Goal: Task Accomplishment & Management: Use online tool/utility

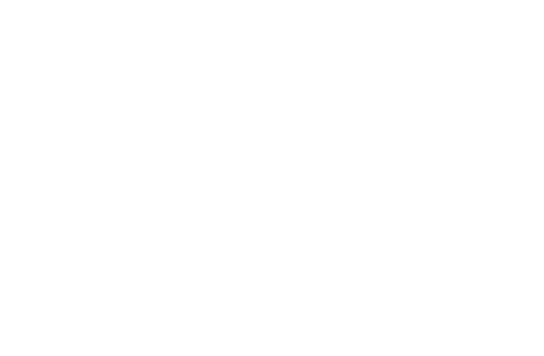
click at [30, 0] on html at bounding box center [272, 0] width 544 height 0
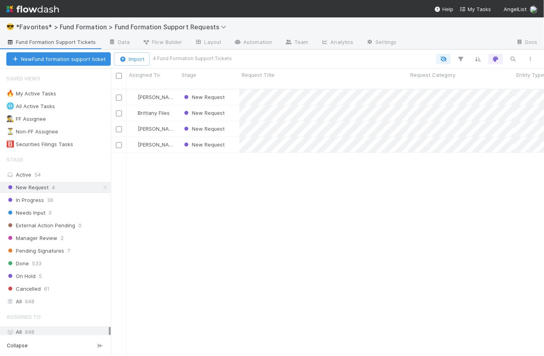
scroll to position [268, 428]
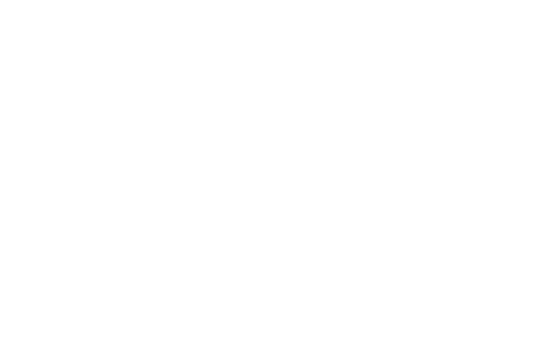
click at [19, 0] on html at bounding box center [272, 0] width 544 height 0
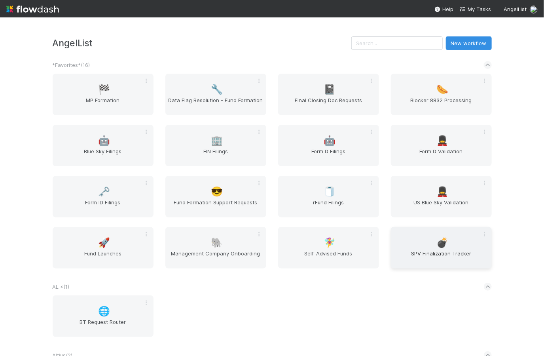
click at [451, 252] on span "SPV Finalization Tracker" at bounding box center [441, 257] width 95 height 16
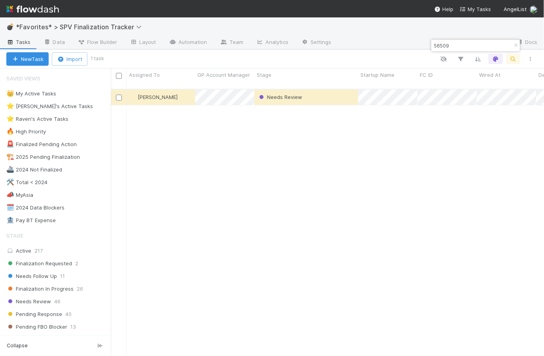
scroll to position [268, 428]
click at [518, 44] on icon "button" at bounding box center [516, 45] width 8 height 5
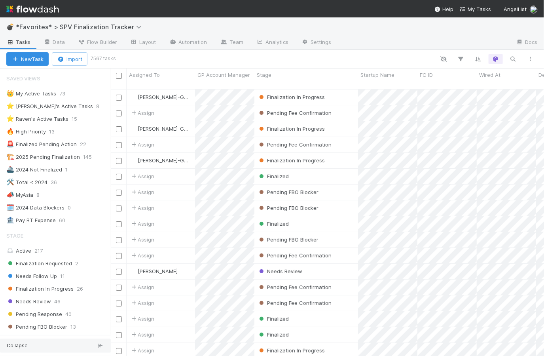
scroll to position [66, 0]
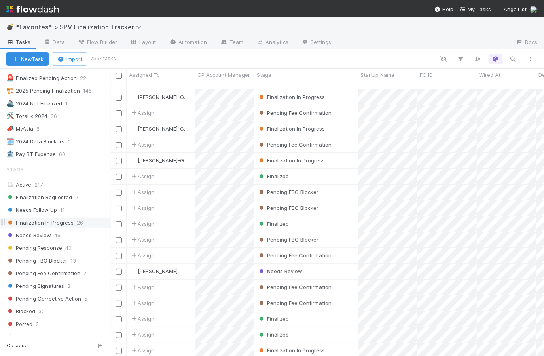
click at [51, 224] on span "Finalization In Progress" at bounding box center [39, 223] width 67 height 10
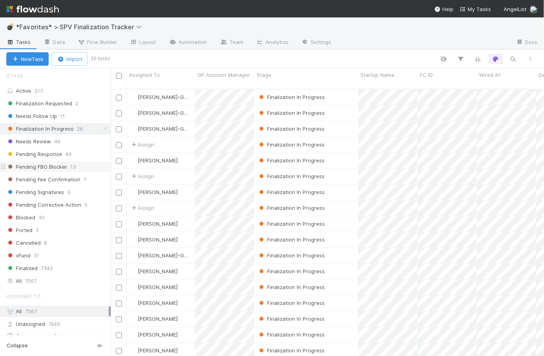
scroll to position [222, 0]
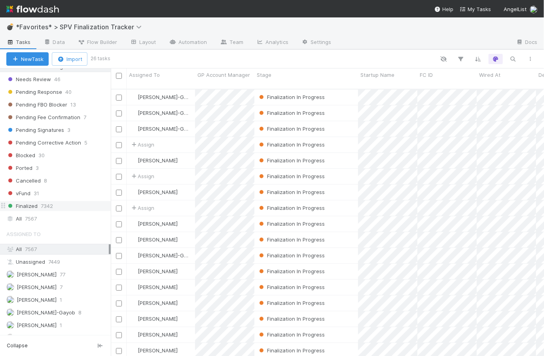
click at [48, 203] on span "7342" at bounding box center [47, 206] width 12 height 10
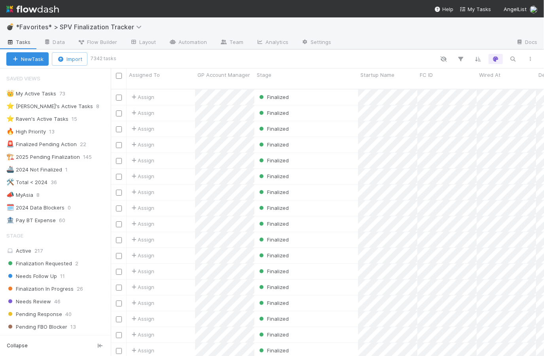
scroll to position [268, 428]
click at [493, 76] on span "Wired At" at bounding box center [489, 75] width 21 height 8
click at [497, 96] on div "Sort Newest → Oldest" at bounding box center [496, 102] width 90 height 12
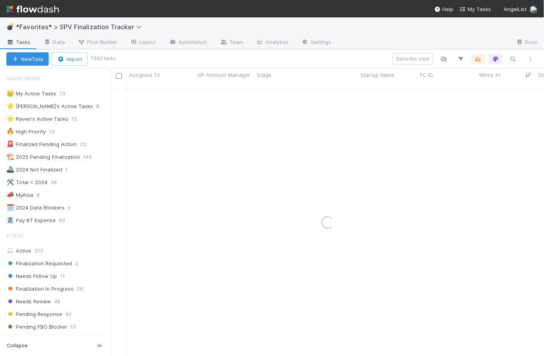
click at [347, 54] on div "Save this view" at bounding box center [327, 58] width 425 height 11
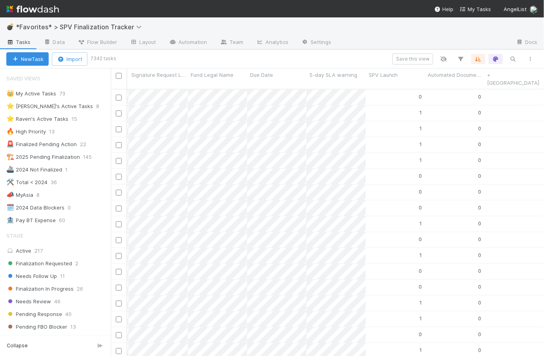
scroll to position [0, 0]
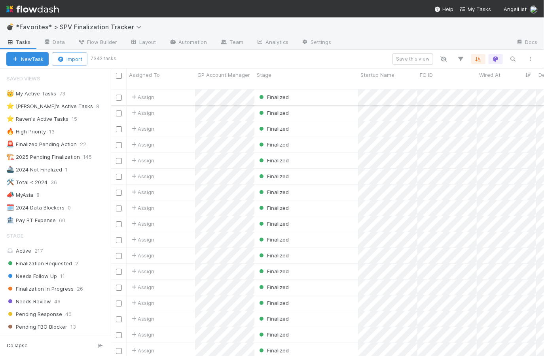
click at [178, 92] on div "Assign" at bounding box center [161, 96] width 68 height 15
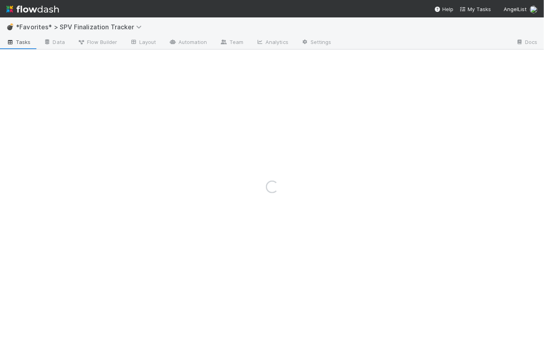
click at [178, 92] on div "Loading..." at bounding box center [272, 186] width 544 height 338
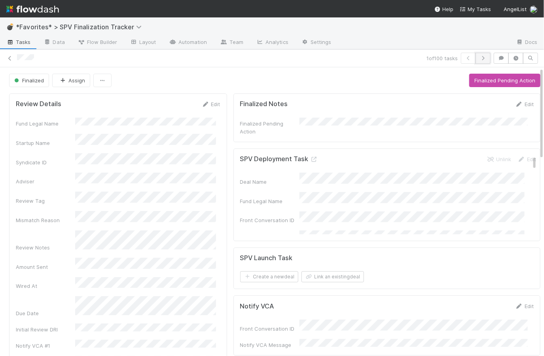
click at [479, 60] on icon "button" at bounding box center [483, 58] width 8 height 5
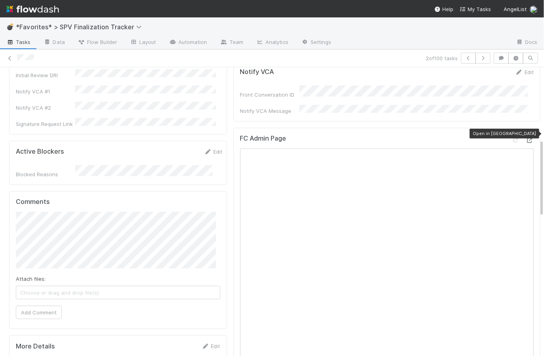
click at [526, 138] on icon at bounding box center [530, 140] width 8 height 5
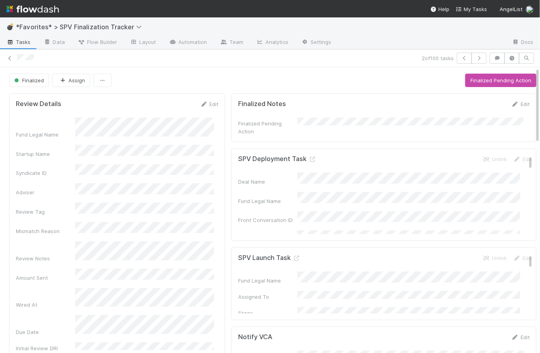
click at [237, 78] on div "Finalized Assign Finalized Pending Action" at bounding box center [272, 80] width 527 height 13
click at [19, 45] on span "Tasks" at bounding box center [18, 42] width 25 height 8
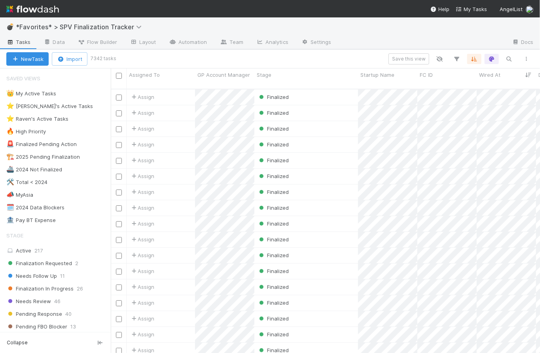
scroll to position [265, 424]
click at [177, 123] on div "Assign" at bounding box center [161, 128] width 68 height 15
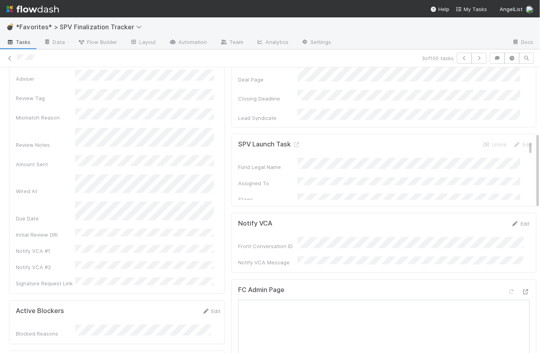
scroll to position [248, 0]
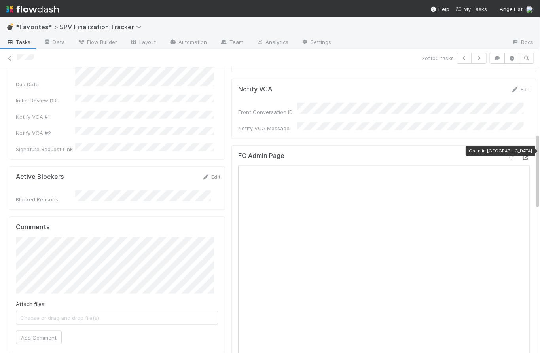
click at [522, 154] on div at bounding box center [526, 158] width 8 height 8
click at [23, 40] on span "Tasks" at bounding box center [18, 42] width 25 height 8
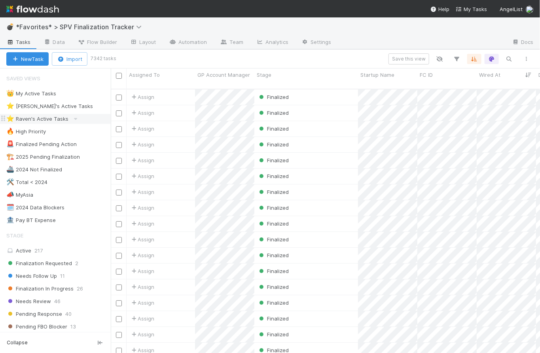
scroll to position [265, 424]
click at [57, 258] on div "Finalization Requested 2" at bounding box center [55, 263] width 111 height 11
click at [49, 260] on span "Finalization Requested" at bounding box center [39, 263] width 66 height 10
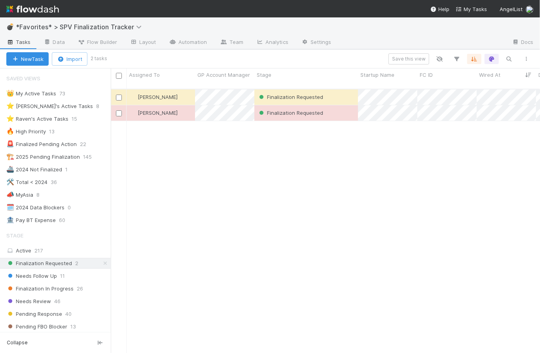
scroll to position [265, 424]
click at [101, 263] on icon at bounding box center [105, 263] width 8 height 5
click at [67, 288] on span "Finalization In Progress" at bounding box center [39, 289] width 67 height 10
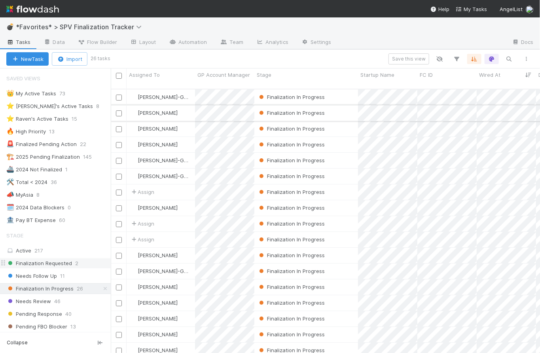
click at [345, 107] on div "Finalization In Progress" at bounding box center [306, 112] width 104 height 15
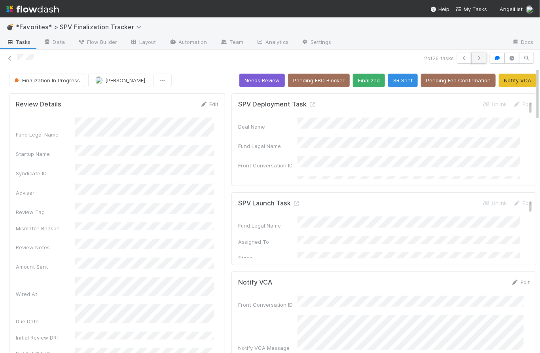
click at [477, 61] on button "button" at bounding box center [479, 58] width 15 height 11
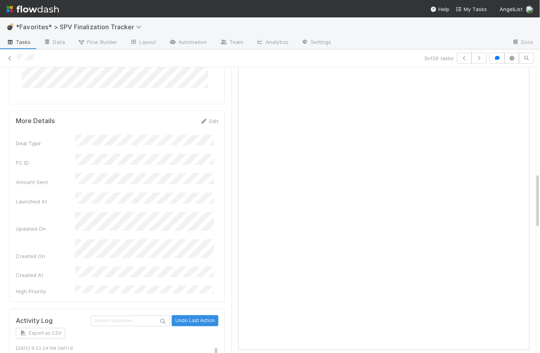
scroll to position [407, 0]
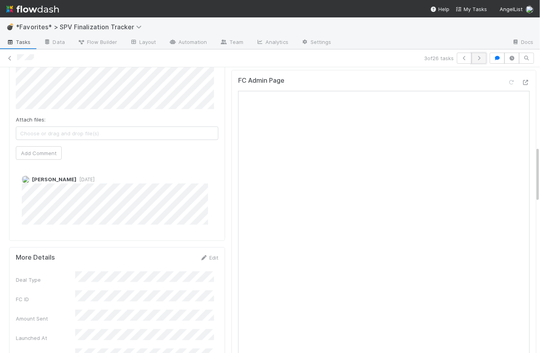
click at [473, 62] on button "button" at bounding box center [479, 58] width 15 height 11
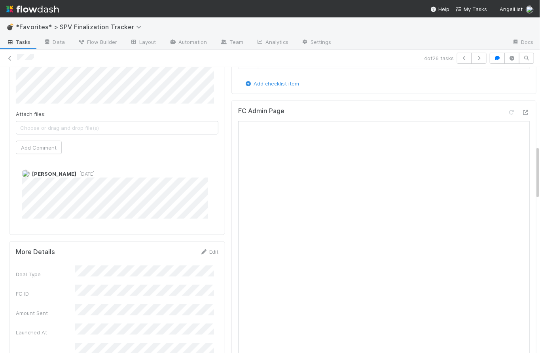
scroll to position [2, 0]
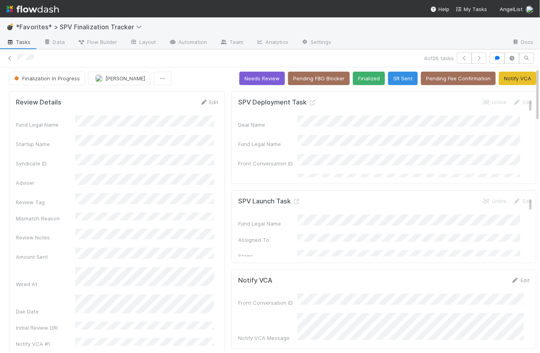
click at [22, 42] on span "Tasks" at bounding box center [18, 42] width 25 height 8
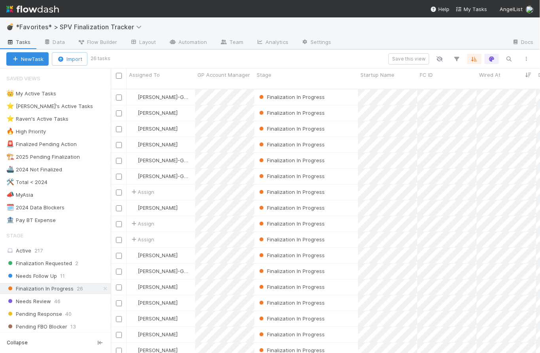
scroll to position [265, 424]
click at [101, 286] on icon at bounding box center [105, 288] width 8 height 5
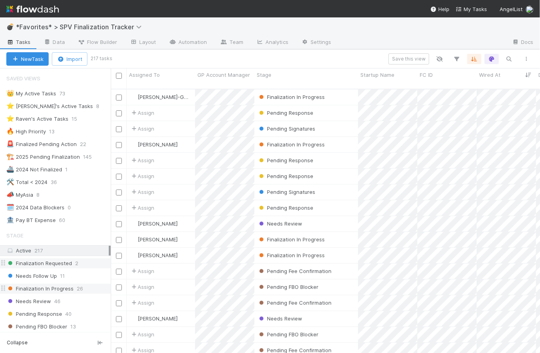
scroll to position [265, 424]
click at [55, 288] on span "Finalization In Progress" at bounding box center [39, 289] width 67 height 10
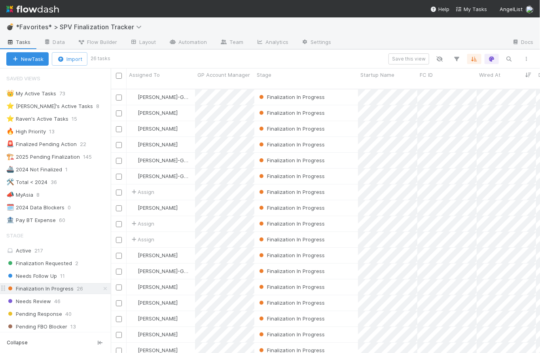
scroll to position [265, 424]
click at [341, 186] on div "Finalization In Progress" at bounding box center [306, 191] width 104 height 15
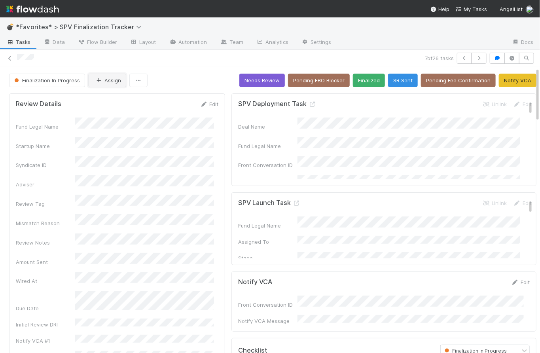
click at [105, 81] on button "Assign" at bounding box center [107, 80] width 38 height 13
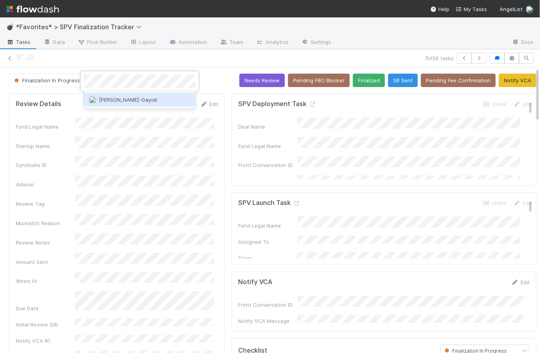
click at [162, 100] on div "[PERSON_NAME]-Gayob" at bounding box center [140, 100] width 112 height 14
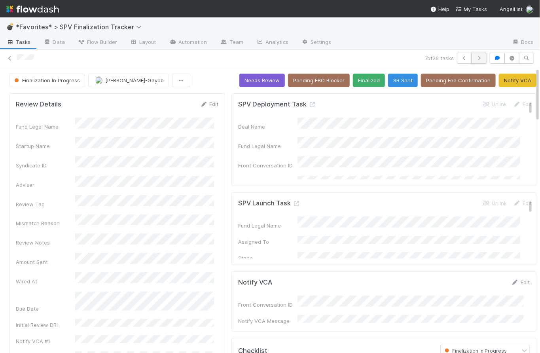
click at [478, 57] on button "button" at bounding box center [479, 58] width 15 height 11
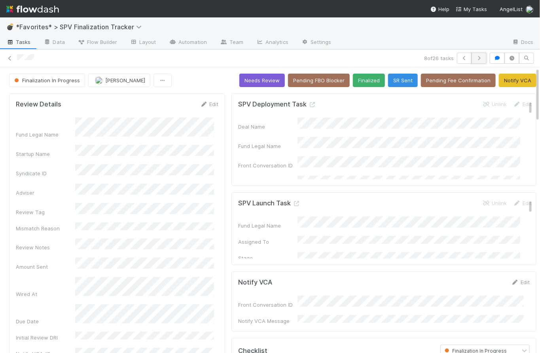
click at [478, 61] on button "button" at bounding box center [479, 58] width 15 height 11
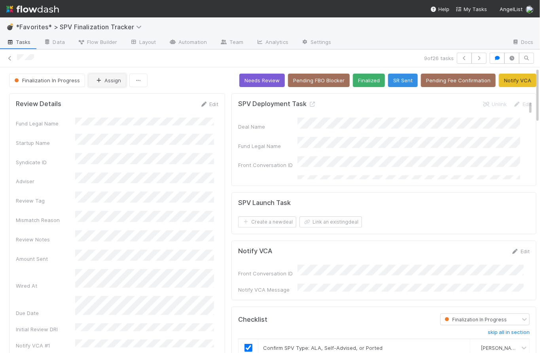
click at [110, 80] on button "Assign" at bounding box center [107, 80] width 38 height 13
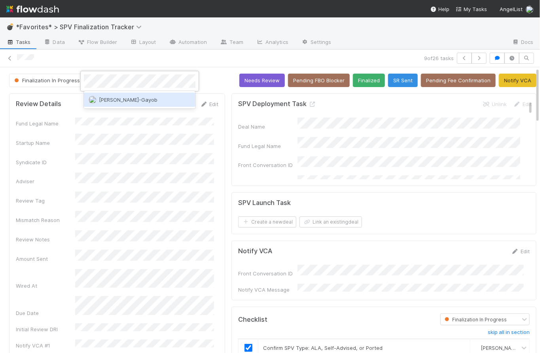
click at [144, 100] on span "[PERSON_NAME]-Gayob" at bounding box center [128, 100] width 59 height 6
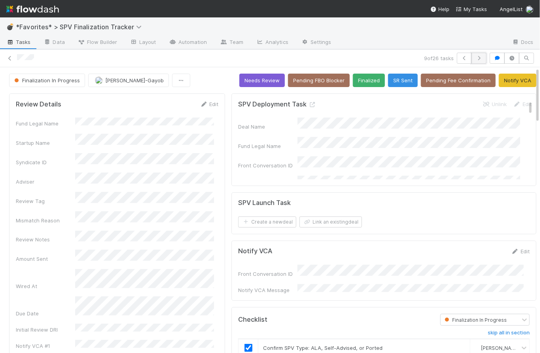
click at [478, 56] on icon "button" at bounding box center [479, 58] width 8 height 5
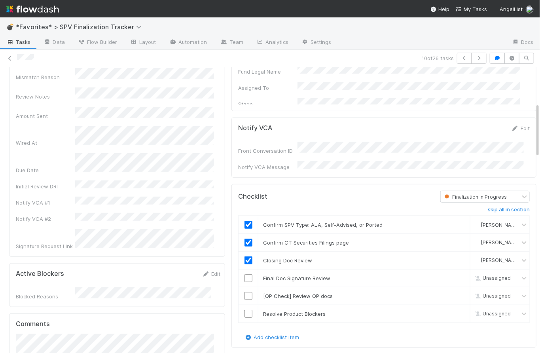
scroll to position [229, 0]
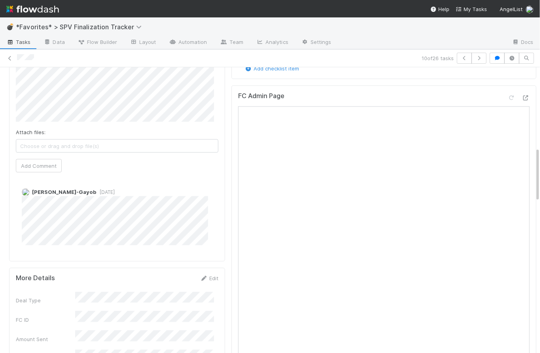
scroll to position [299, 0]
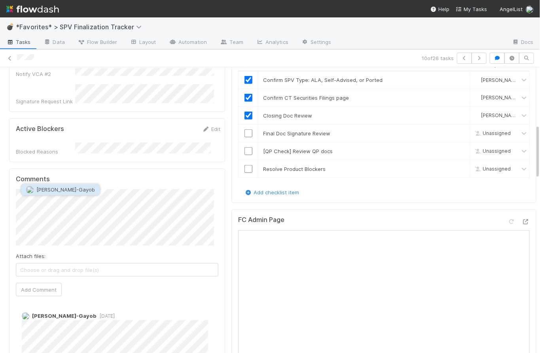
click at [77, 190] on span "[PERSON_NAME]-Gayob" at bounding box center [65, 190] width 59 height 6
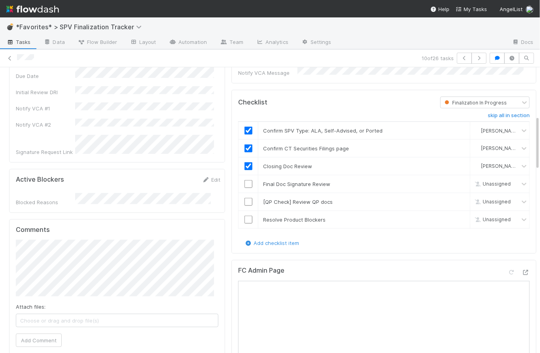
scroll to position [321, 0]
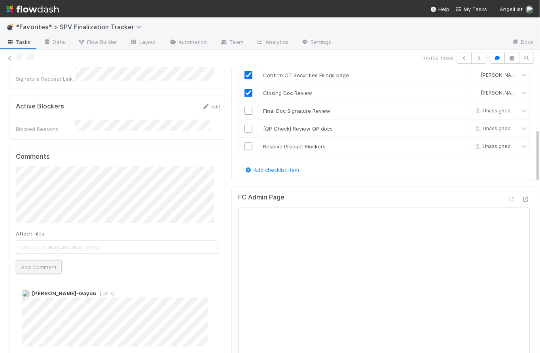
click at [51, 260] on button "Add Comment" at bounding box center [39, 266] width 46 height 13
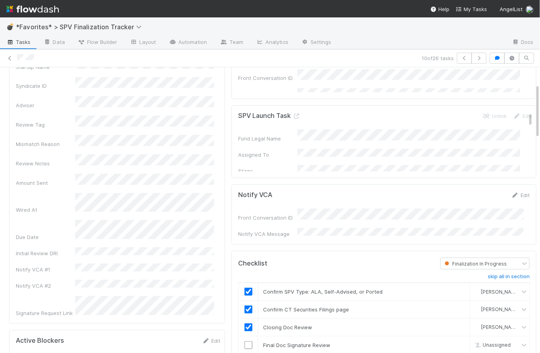
scroll to position [0, 0]
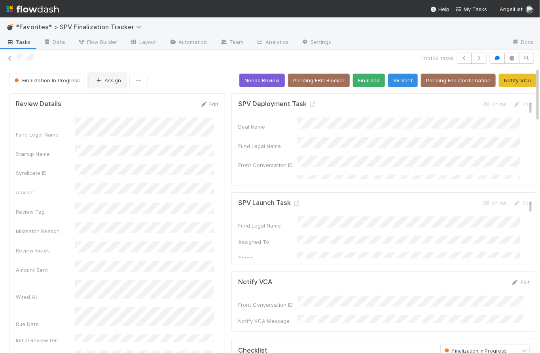
click at [108, 81] on button "Assign" at bounding box center [107, 80] width 38 height 13
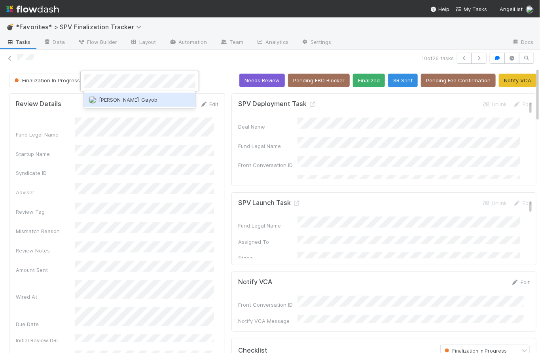
click at [120, 101] on span "[PERSON_NAME]-Gayob" at bounding box center [128, 100] width 59 height 6
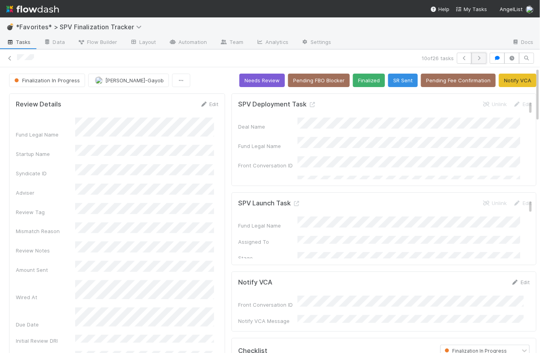
click at [475, 60] on icon "button" at bounding box center [479, 58] width 8 height 5
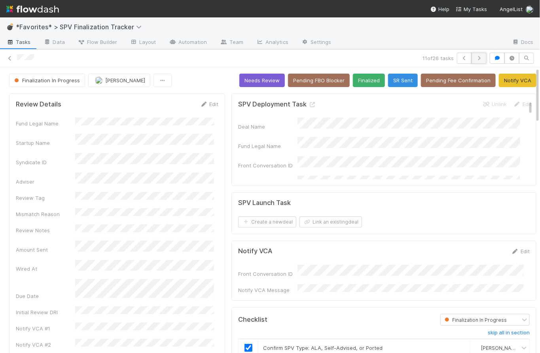
click at [478, 58] on icon "button" at bounding box center [479, 58] width 8 height 5
click at [476, 57] on icon "button" at bounding box center [479, 58] width 8 height 5
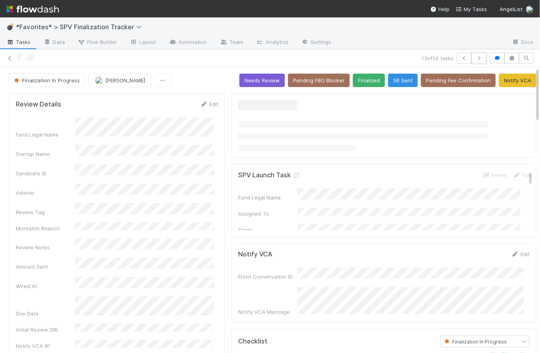
click at [476, 57] on icon "button" at bounding box center [479, 58] width 8 height 5
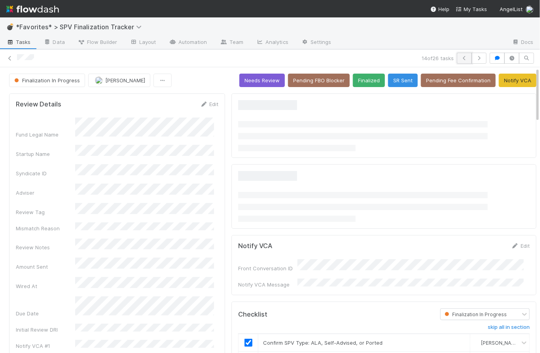
click at [461, 58] on icon "button" at bounding box center [465, 58] width 8 height 5
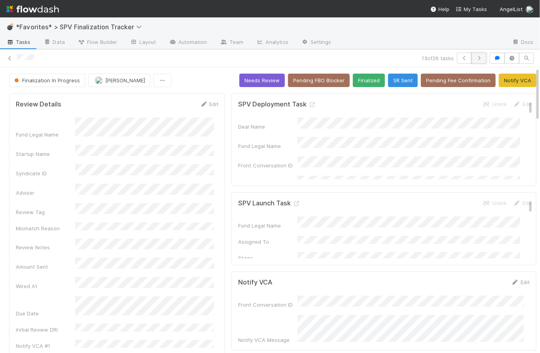
click at [478, 57] on icon "button" at bounding box center [479, 58] width 8 height 5
click at [476, 59] on icon "button" at bounding box center [479, 58] width 8 height 5
click at [476, 57] on icon "button" at bounding box center [479, 58] width 8 height 5
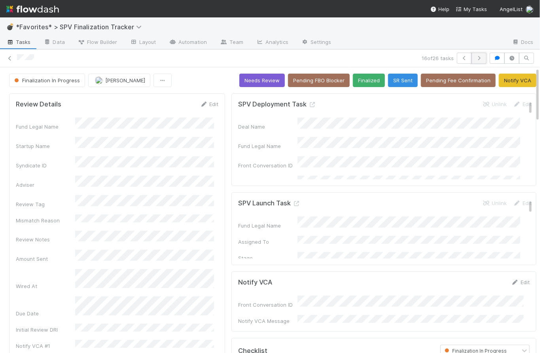
click at [478, 56] on button "button" at bounding box center [479, 58] width 15 height 11
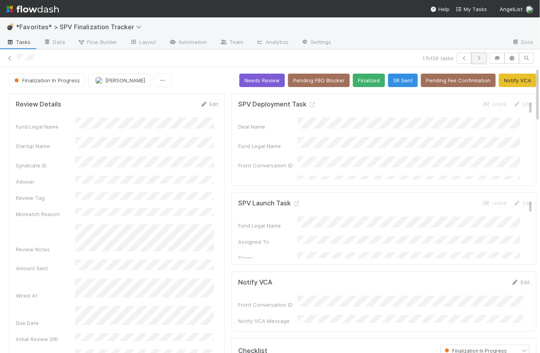
click at [478, 59] on icon "button" at bounding box center [479, 58] width 8 height 5
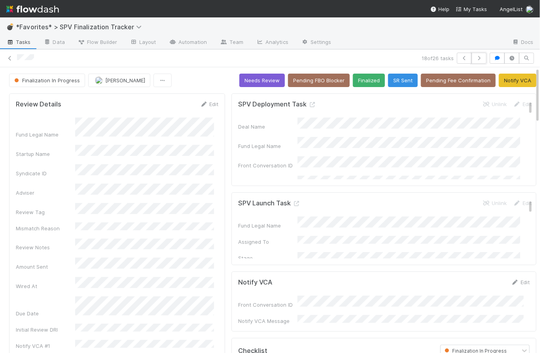
click at [478, 59] on icon "button" at bounding box center [479, 58] width 8 height 5
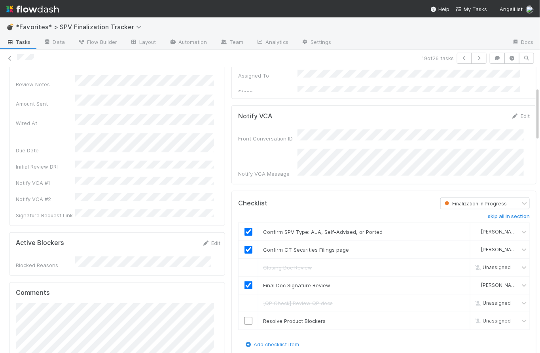
scroll to position [309, 0]
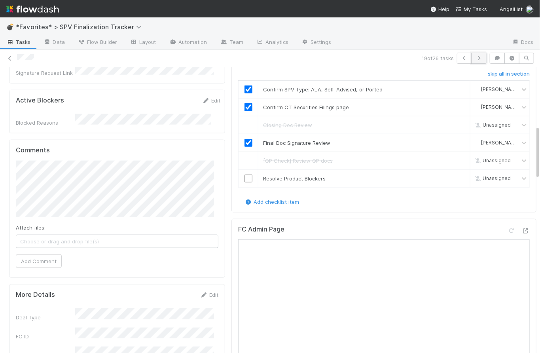
click at [474, 55] on button "button" at bounding box center [479, 58] width 15 height 11
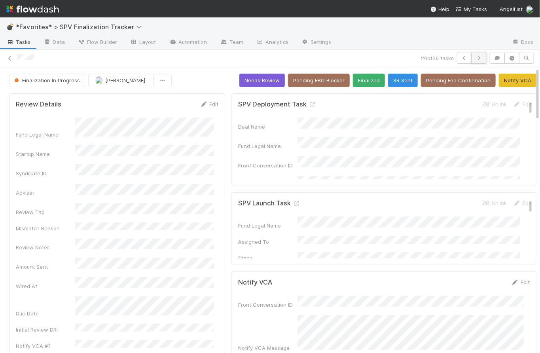
click at [477, 54] on button "button" at bounding box center [479, 58] width 15 height 11
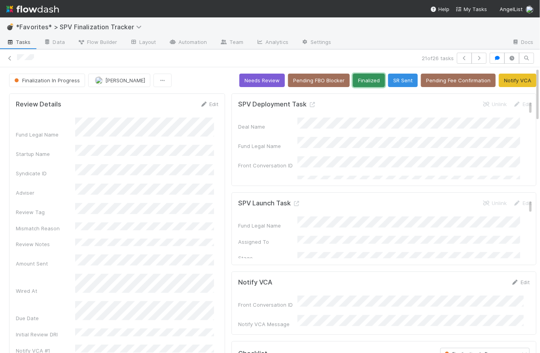
click at [354, 80] on button "Finalized" at bounding box center [369, 80] width 32 height 13
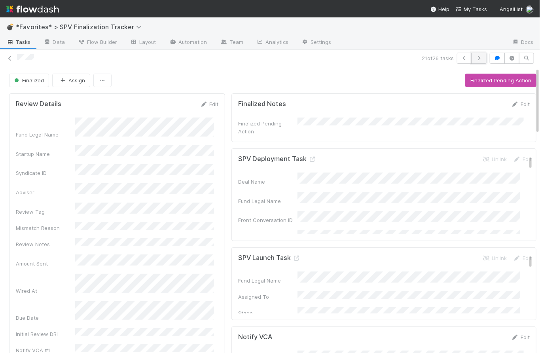
click at [477, 58] on icon "button" at bounding box center [479, 58] width 8 height 5
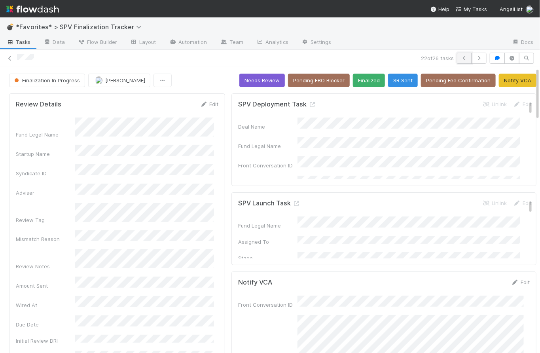
click at [461, 60] on icon "button" at bounding box center [465, 58] width 8 height 5
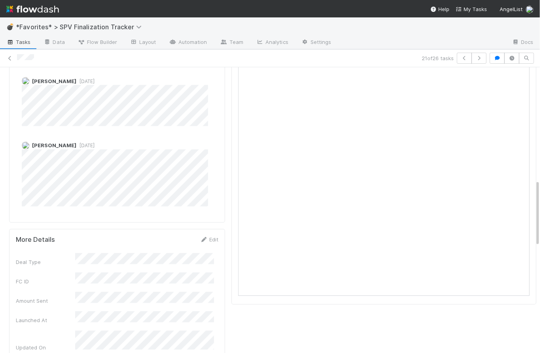
scroll to position [348, 0]
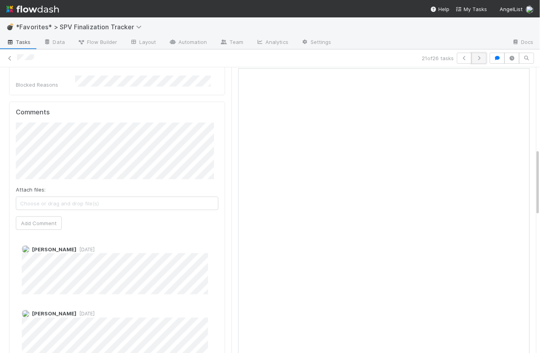
click at [478, 59] on button "button" at bounding box center [479, 58] width 15 height 11
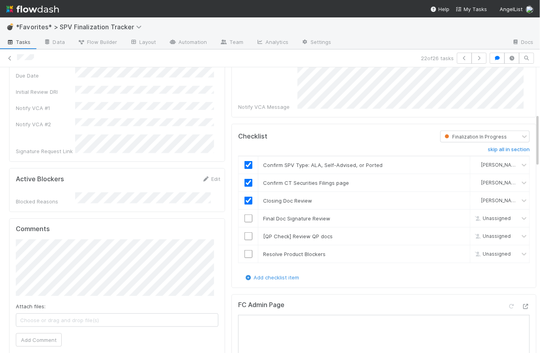
scroll to position [497, 0]
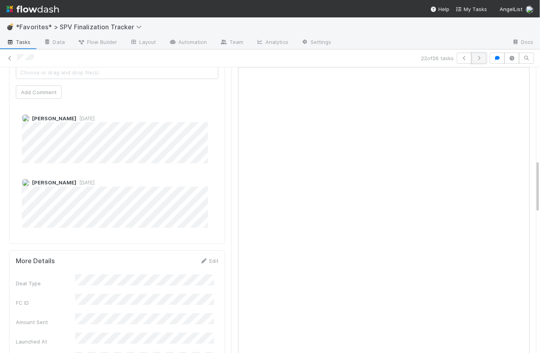
click at [476, 59] on icon "button" at bounding box center [479, 58] width 8 height 5
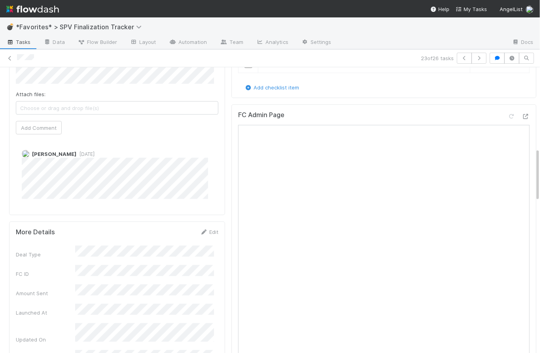
scroll to position [431, 0]
click at [478, 60] on button "button" at bounding box center [479, 58] width 15 height 11
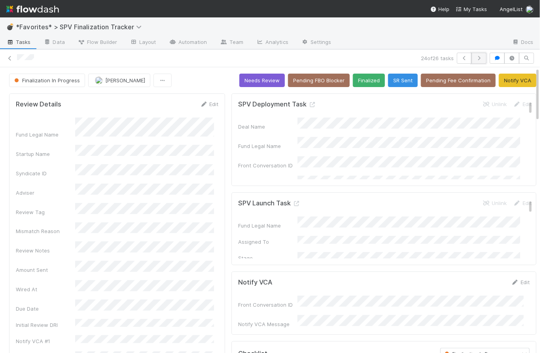
click at [476, 57] on icon "button" at bounding box center [479, 58] width 8 height 5
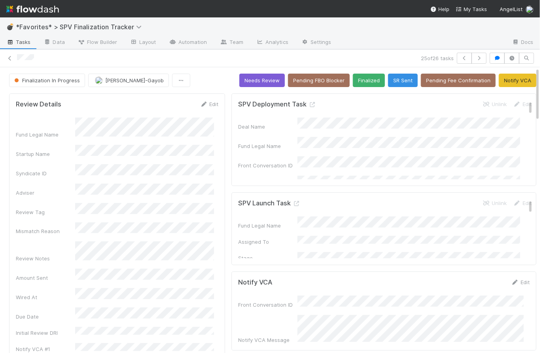
click at [20, 43] on span "Tasks" at bounding box center [18, 42] width 25 height 8
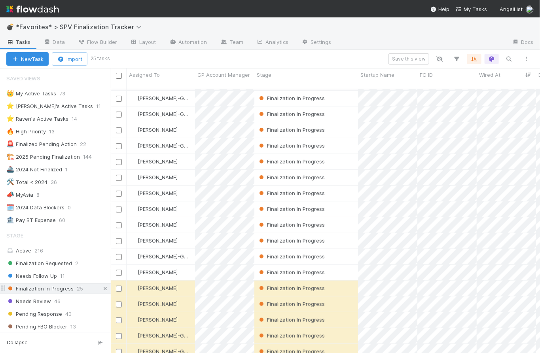
click at [101, 288] on icon at bounding box center [105, 288] width 8 height 5
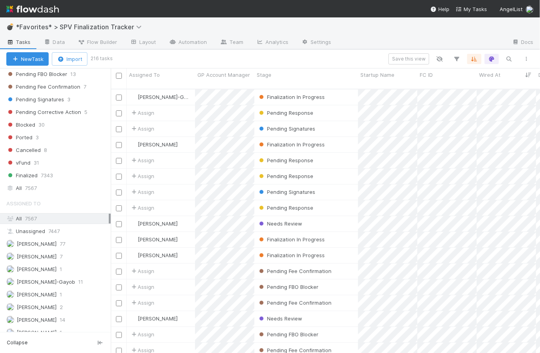
scroll to position [257, 0]
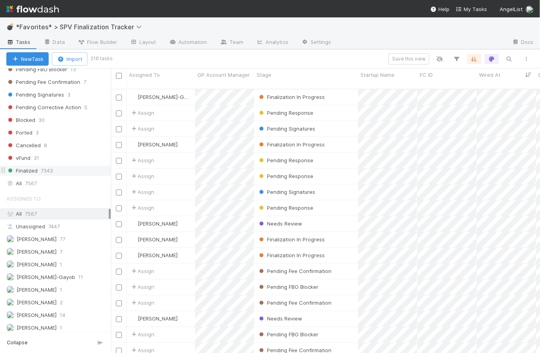
click at [57, 170] on div "Finalized 7343" at bounding box center [58, 171] width 104 height 10
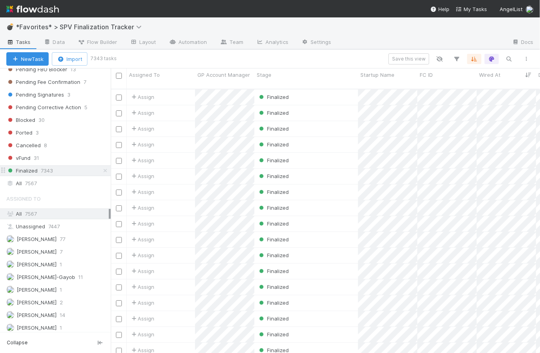
scroll to position [265, 424]
click at [320, 105] on div "Finalized" at bounding box center [306, 112] width 104 height 15
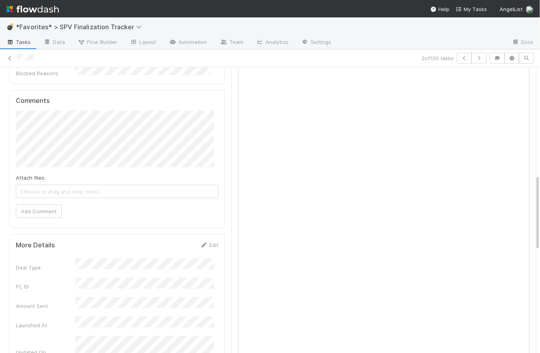
scroll to position [214, 0]
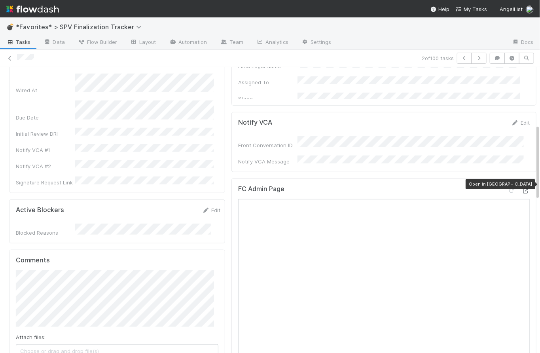
click at [522, 188] on icon at bounding box center [526, 190] width 8 height 5
click at [19, 43] on span "Tasks" at bounding box center [18, 42] width 25 height 8
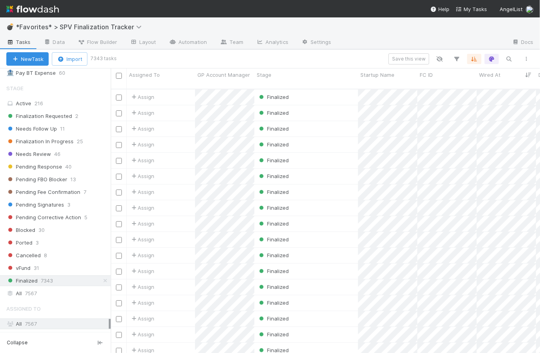
scroll to position [9, 0]
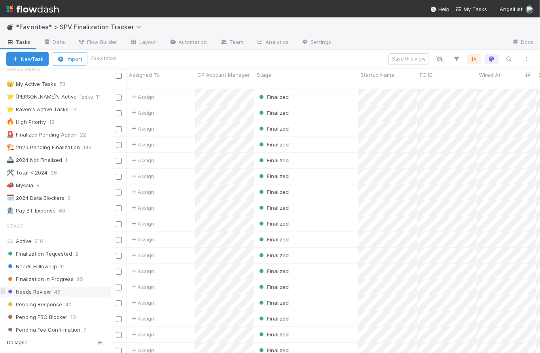
click at [44, 288] on span "Needs Review" at bounding box center [28, 292] width 45 height 10
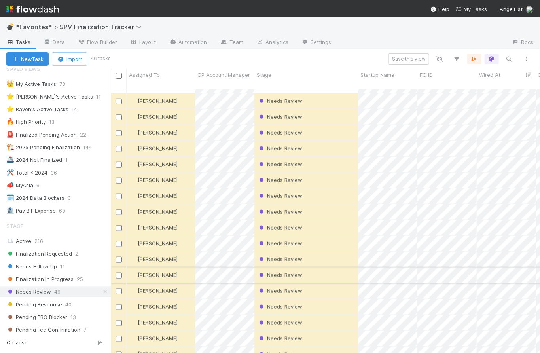
scroll to position [463, 0]
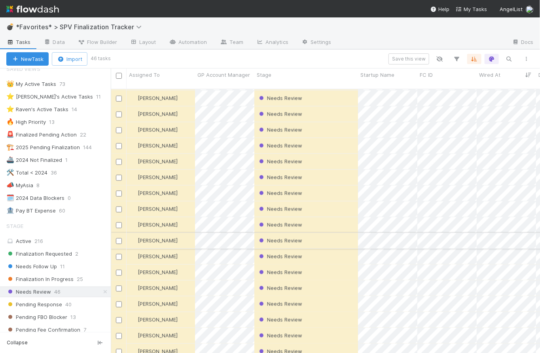
click at [325, 233] on div "Needs Review" at bounding box center [306, 240] width 104 height 15
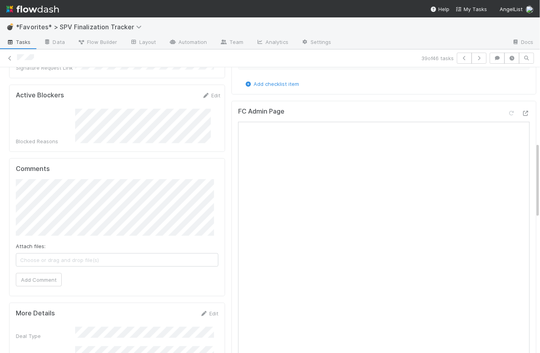
scroll to position [307, 0]
click at [522, 110] on icon at bounding box center [526, 112] width 8 height 5
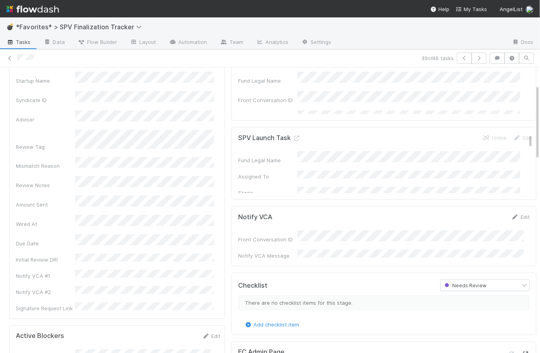
scroll to position [57, 0]
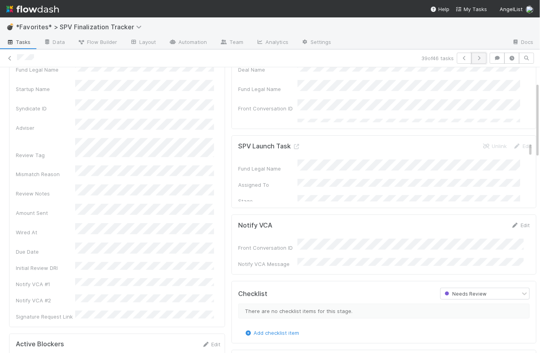
click at [475, 57] on icon "button" at bounding box center [479, 58] width 8 height 5
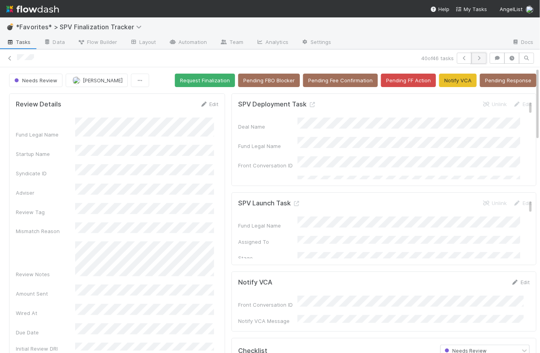
click at [476, 59] on icon "button" at bounding box center [479, 58] width 8 height 5
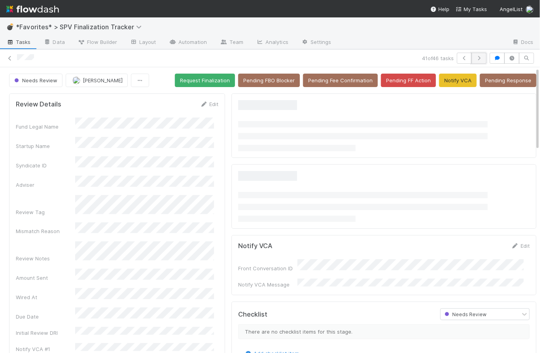
click at [476, 59] on icon "button" at bounding box center [479, 58] width 8 height 5
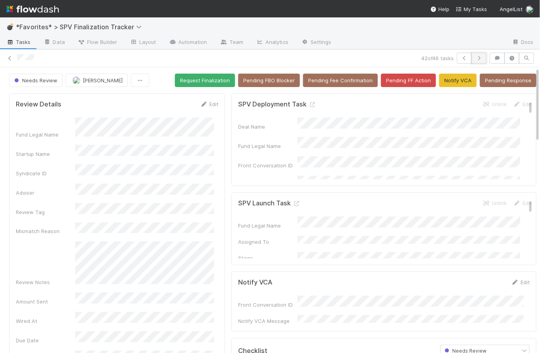
click at [476, 57] on icon "button" at bounding box center [479, 58] width 8 height 5
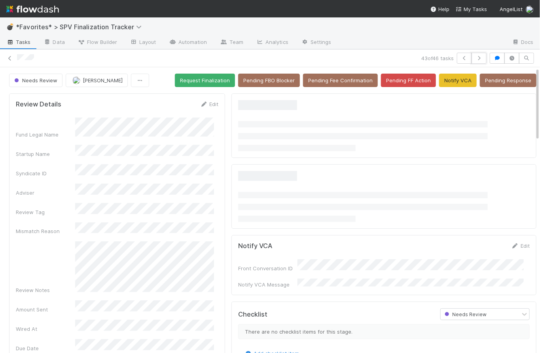
click at [476, 57] on icon "button" at bounding box center [479, 58] width 8 height 5
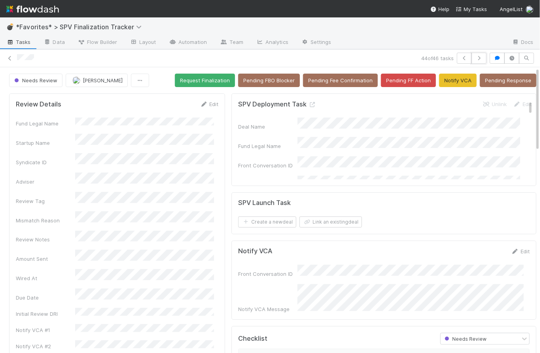
click at [476, 57] on icon "button" at bounding box center [479, 58] width 8 height 5
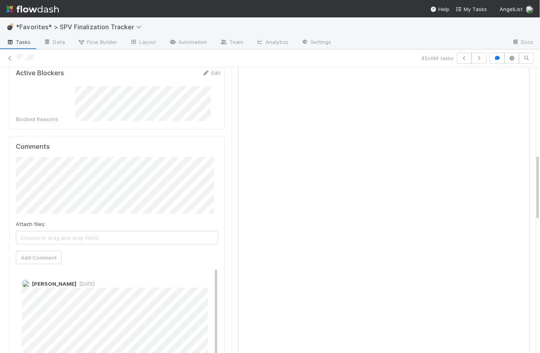
scroll to position [115, 0]
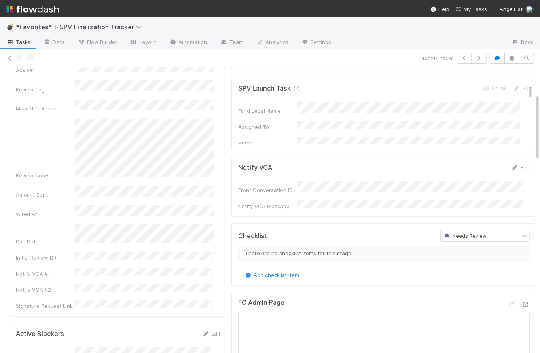
click at [21, 46] on span "Tasks" at bounding box center [18, 42] width 25 height 8
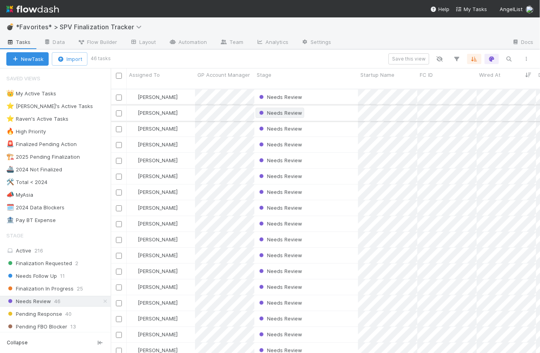
scroll to position [265, 424]
click at [498, 74] on span "Wired At" at bounding box center [489, 75] width 21 height 8
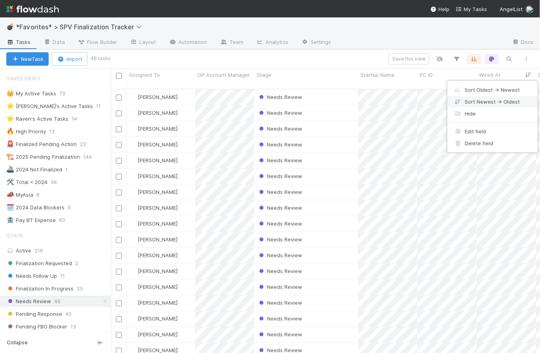
click at [500, 101] on div "Sort Newest → Oldest" at bounding box center [493, 102] width 90 height 12
click at [332, 106] on div "Needs Review" at bounding box center [306, 112] width 104 height 15
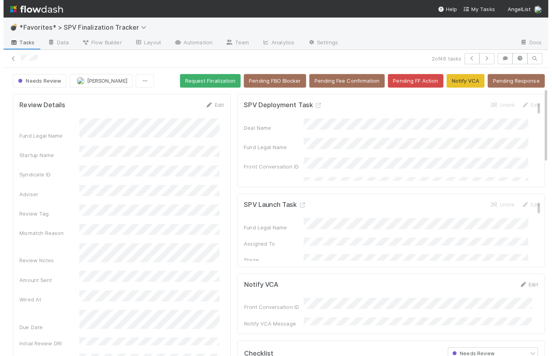
scroll to position [247, 0]
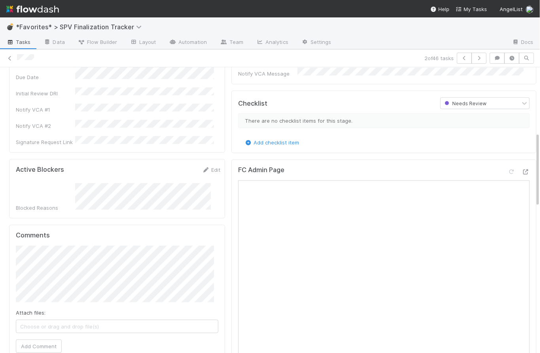
click at [522, 169] on icon at bounding box center [526, 171] width 8 height 5
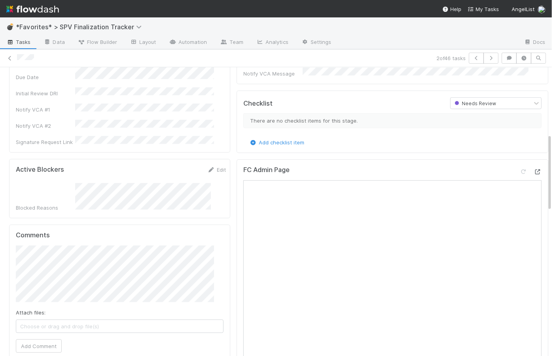
scroll to position [239, 0]
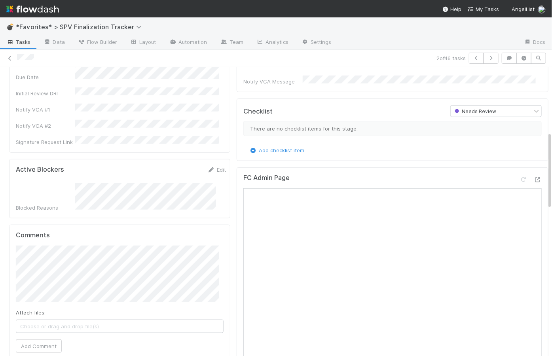
click at [20, 42] on span "Tasks" at bounding box center [18, 42] width 25 height 8
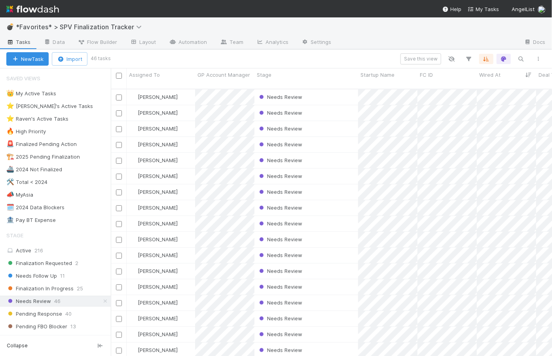
scroll to position [268, 436]
click at [101, 301] on icon at bounding box center [105, 301] width 8 height 5
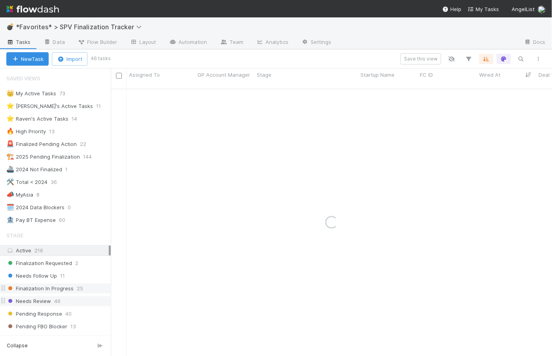
click at [67, 288] on span "Finalization In Progress" at bounding box center [39, 289] width 67 height 10
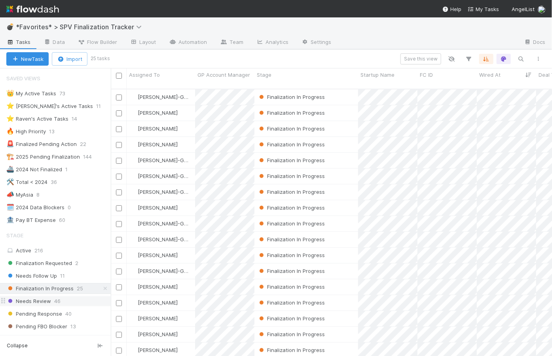
scroll to position [268, 436]
click at [343, 108] on div "Finalization In Progress" at bounding box center [306, 112] width 104 height 15
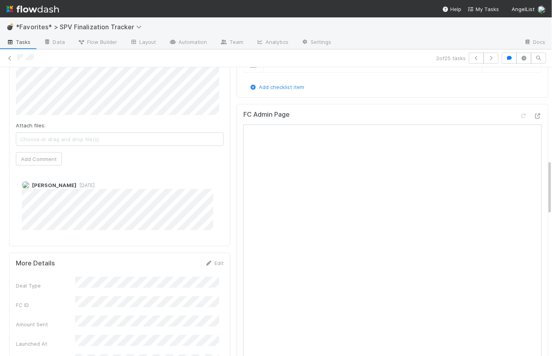
scroll to position [423, 0]
click at [534, 114] on icon at bounding box center [538, 116] width 8 height 5
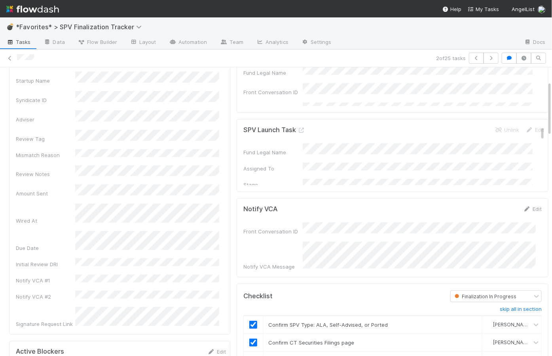
scroll to position [0, 0]
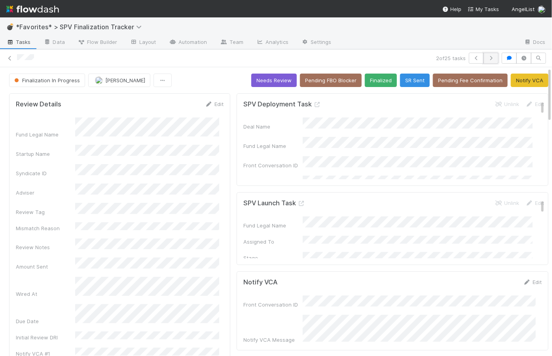
click at [489, 58] on icon "button" at bounding box center [491, 58] width 8 height 5
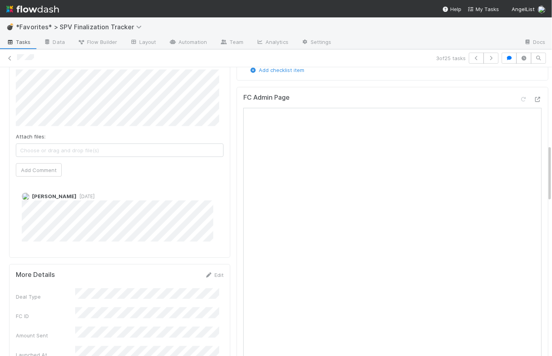
scroll to position [394, 0]
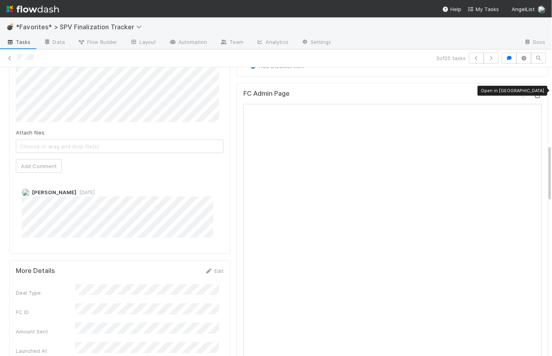
click at [534, 93] on icon at bounding box center [538, 95] width 8 height 5
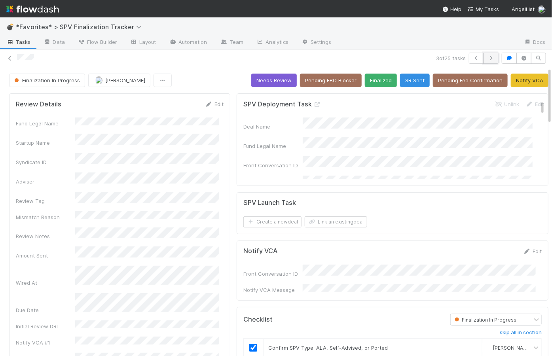
click at [487, 57] on icon "button" at bounding box center [491, 58] width 8 height 5
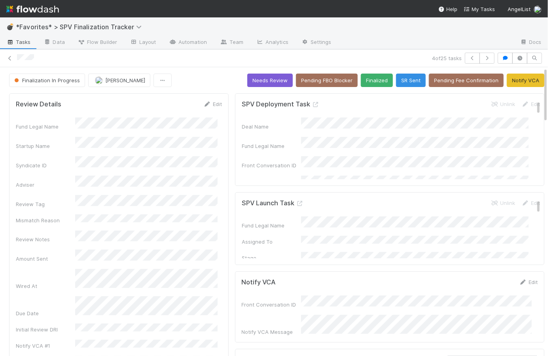
click at [210, 78] on div "Finalization In Progress Raven Jacinto Needs Review Pending FBO Blocker Finaliz…" at bounding box center [276, 80] width 535 height 13
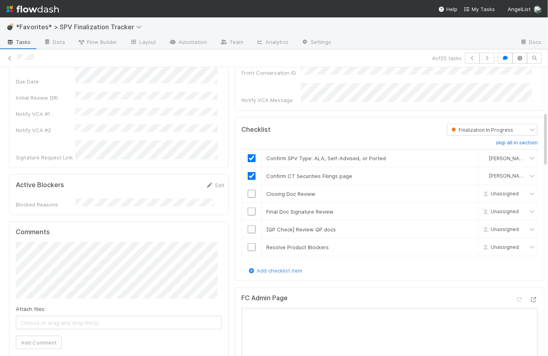
scroll to position [306, 0]
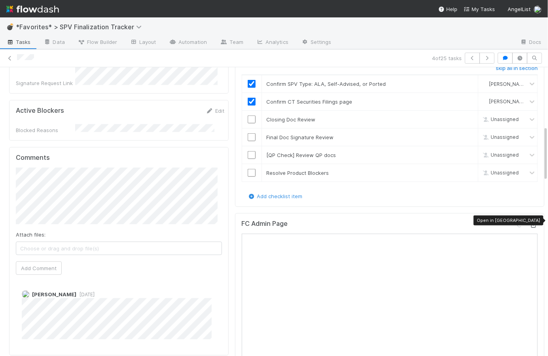
click at [530, 223] on icon at bounding box center [534, 225] width 8 height 5
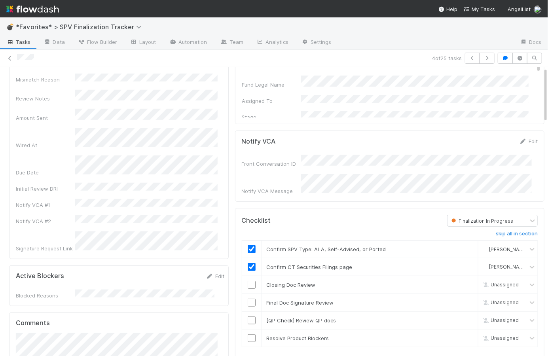
scroll to position [0, 0]
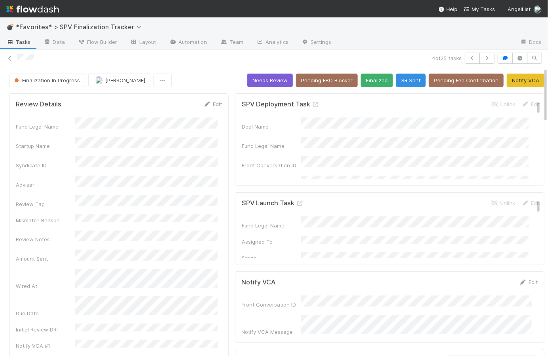
click at [191, 82] on div "Finalization In Progress Raven Jacinto Needs Review Pending FBO Blocker Finaliz…" at bounding box center [276, 80] width 535 height 13
click at [26, 41] on span "Tasks" at bounding box center [18, 42] width 25 height 8
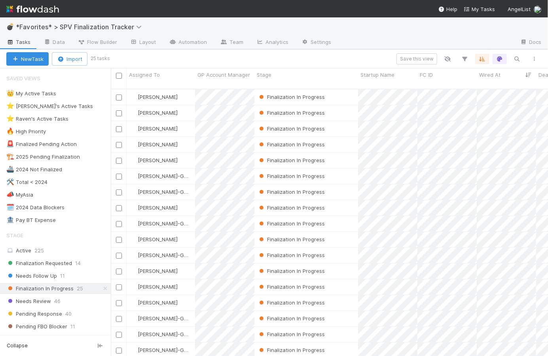
scroll to position [268, 432]
click at [101, 287] on icon at bounding box center [105, 288] width 8 height 5
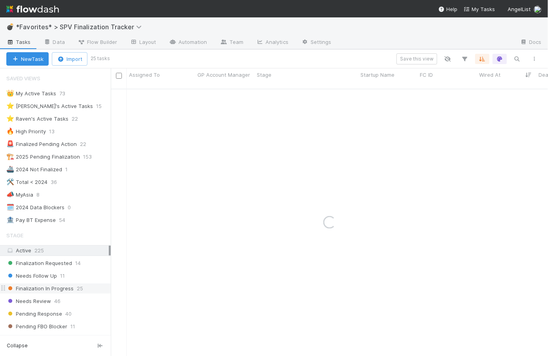
scroll to position [236, 0]
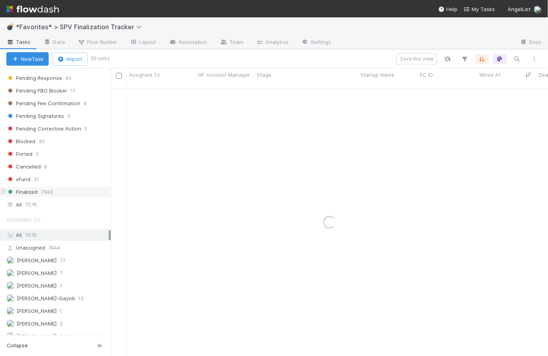
click at [45, 191] on span "7343" at bounding box center [47, 192] width 12 height 10
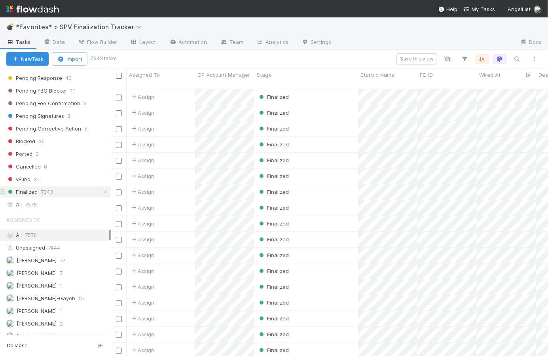
scroll to position [268, 432]
click at [329, 107] on div "Finalized" at bounding box center [306, 112] width 104 height 15
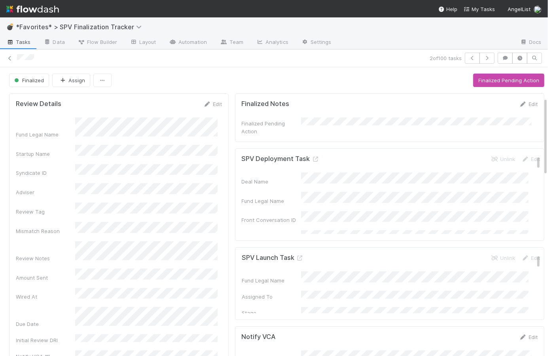
scroll to position [351, 0]
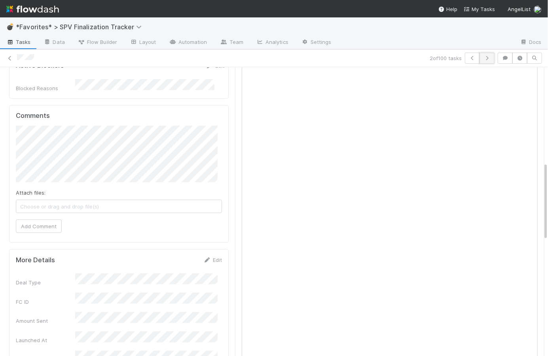
click at [484, 58] on icon "button" at bounding box center [487, 58] width 8 height 5
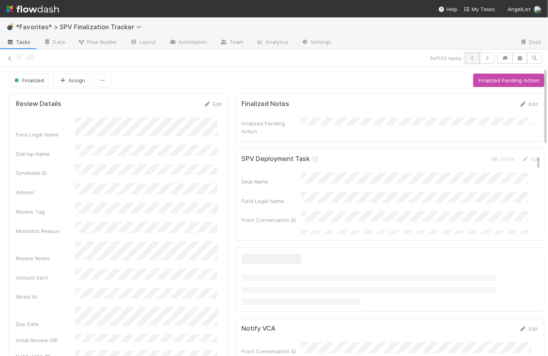
click at [469, 57] on icon "button" at bounding box center [472, 58] width 8 height 5
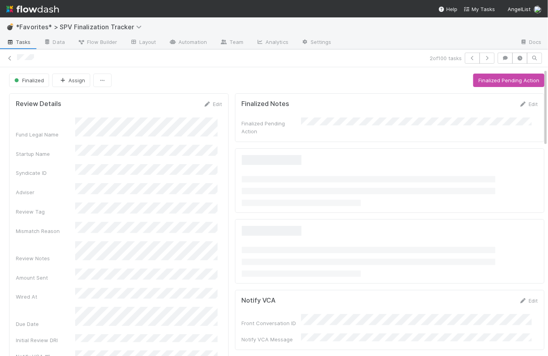
scroll to position [155, 0]
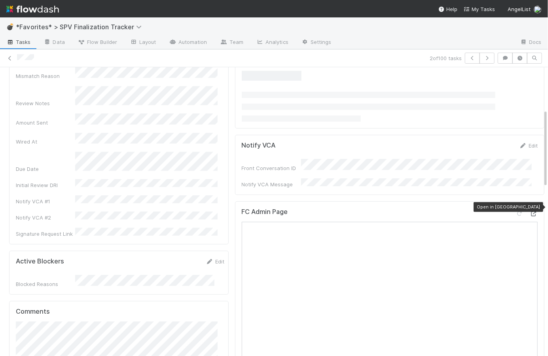
click at [530, 211] on icon at bounding box center [534, 213] width 8 height 5
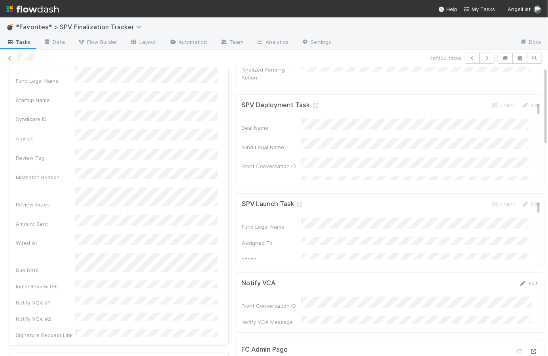
scroll to position [0, 0]
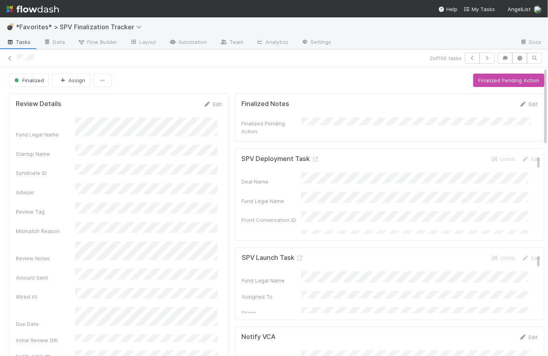
click at [26, 41] on span "Tasks" at bounding box center [18, 42] width 25 height 8
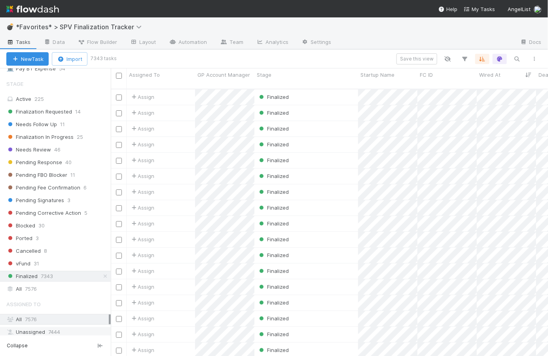
scroll to position [254, 0]
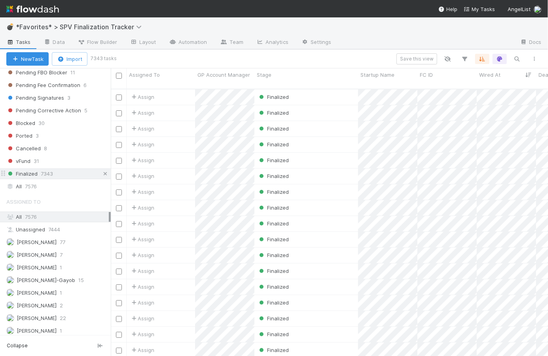
click at [101, 171] on icon at bounding box center [105, 173] width 8 height 5
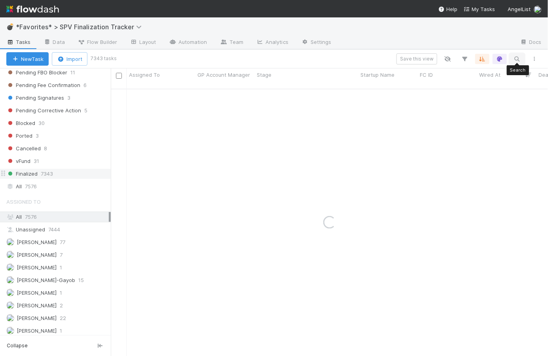
click at [519, 57] on icon "button" at bounding box center [517, 58] width 8 height 7
click at [487, 47] on input at bounding box center [475, 45] width 79 height 9
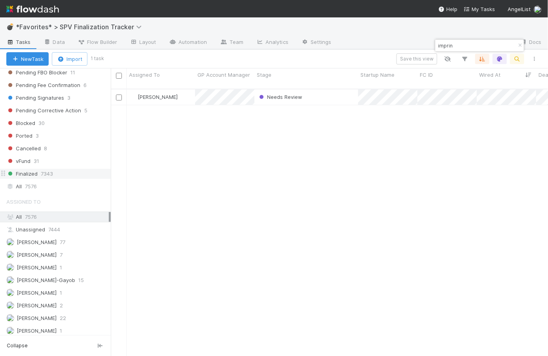
scroll to position [268, 432]
type input "imprin"
click at [324, 90] on div "Needs Review" at bounding box center [306, 96] width 104 height 15
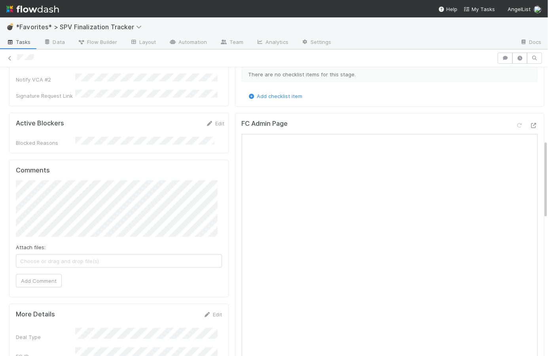
scroll to position [294, 0]
click at [530, 123] on icon at bounding box center [534, 125] width 8 height 5
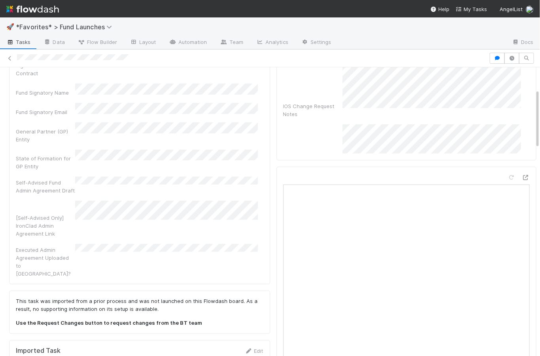
scroll to position [352, 0]
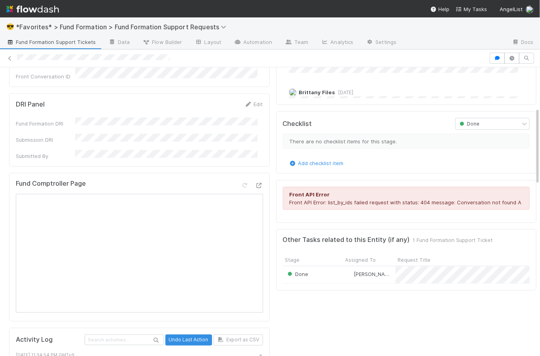
scroll to position [380, 0]
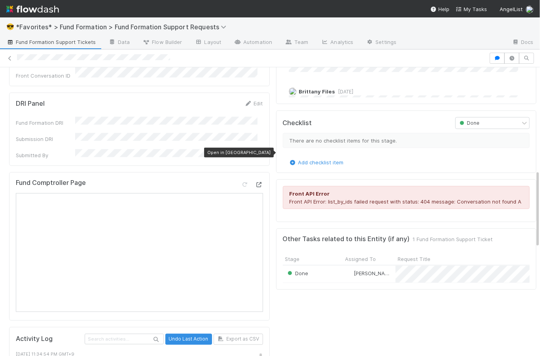
click at [255, 182] on icon at bounding box center [259, 184] width 8 height 5
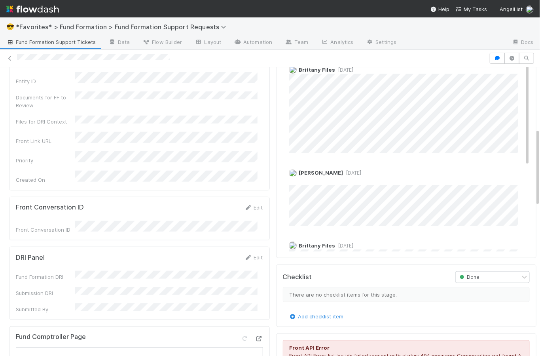
scroll to position [0, 0]
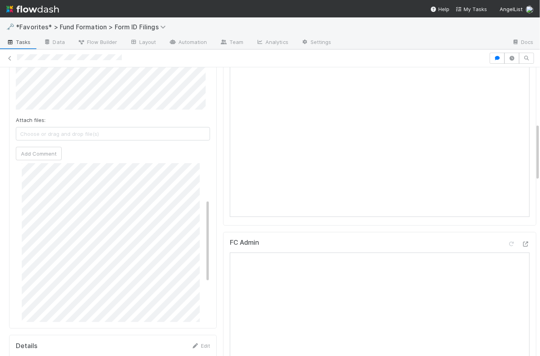
scroll to position [67, 0]
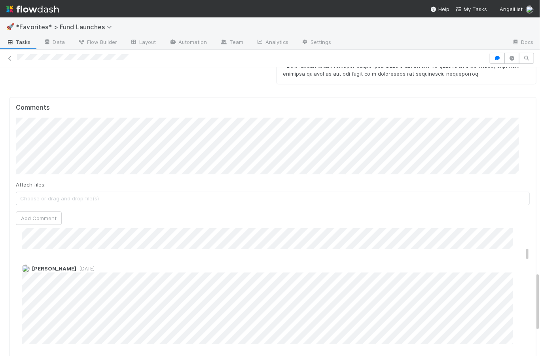
scroll to position [900, 0]
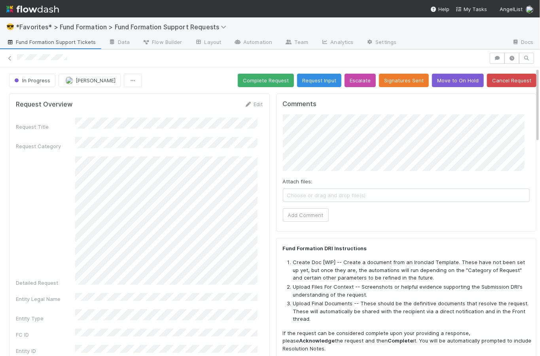
click at [13, 123] on div "Request Overview Edit Request Title Request Category Detailed Request Entity Le…" at bounding box center [139, 280] width 261 height 374
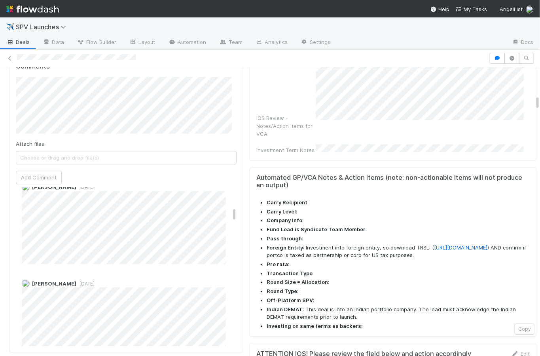
scroll to position [324, 0]
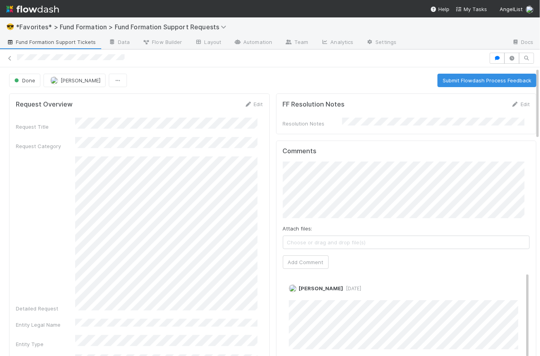
click at [27, 171] on div "Detailed Request" at bounding box center [139, 234] width 247 height 156
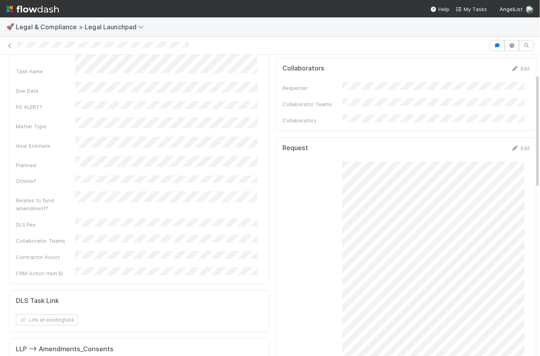
scroll to position [74, 0]
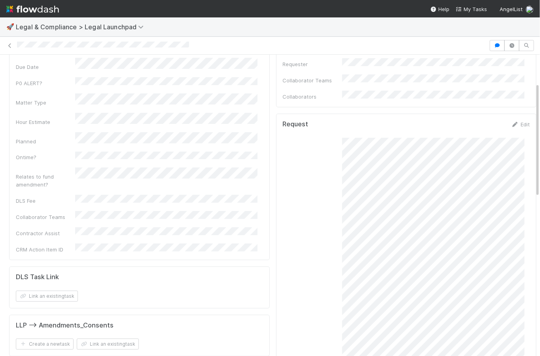
click at [12, 176] on div "Details Edit Task name Due Date P0 ALERT? Matter Type Hour Estimate Planned Ont…" at bounding box center [139, 133] width 261 height 254
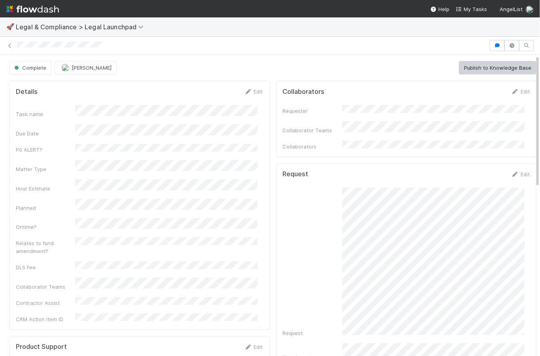
scroll to position [73, 0]
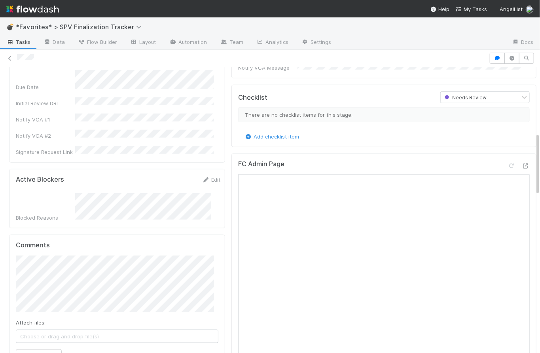
scroll to position [306, 0]
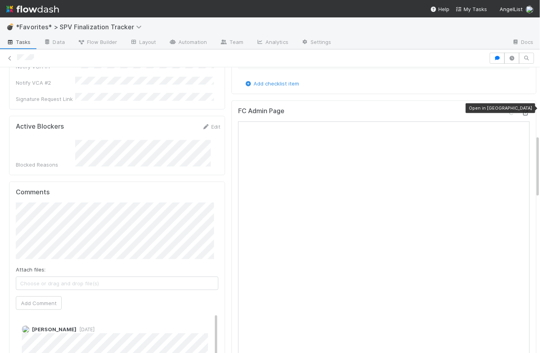
click at [522, 110] on icon at bounding box center [526, 112] width 8 height 5
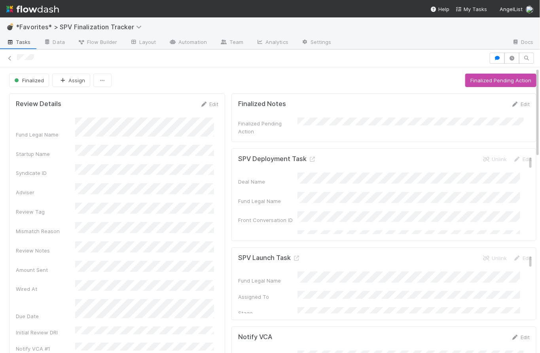
click at [220, 85] on div "Finalized Assign Finalized Pending Action" at bounding box center [272, 80] width 527 height 13
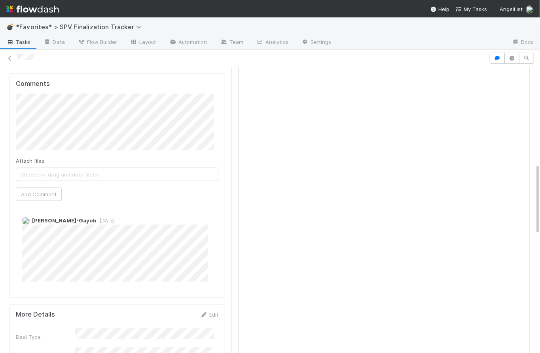
scroll to position [140, 0]
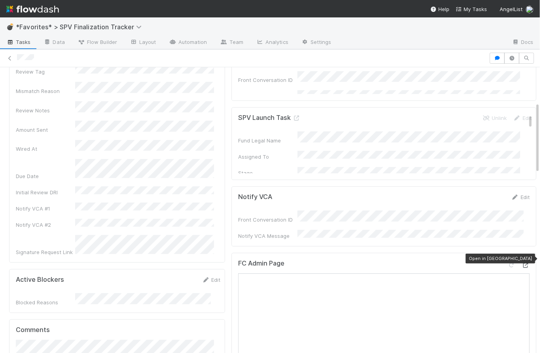
click at [522, 263] on icon at bounding box center [526, 265] width 8 height 5
